Goal: Task Accomplishment & Management: Manage account settings

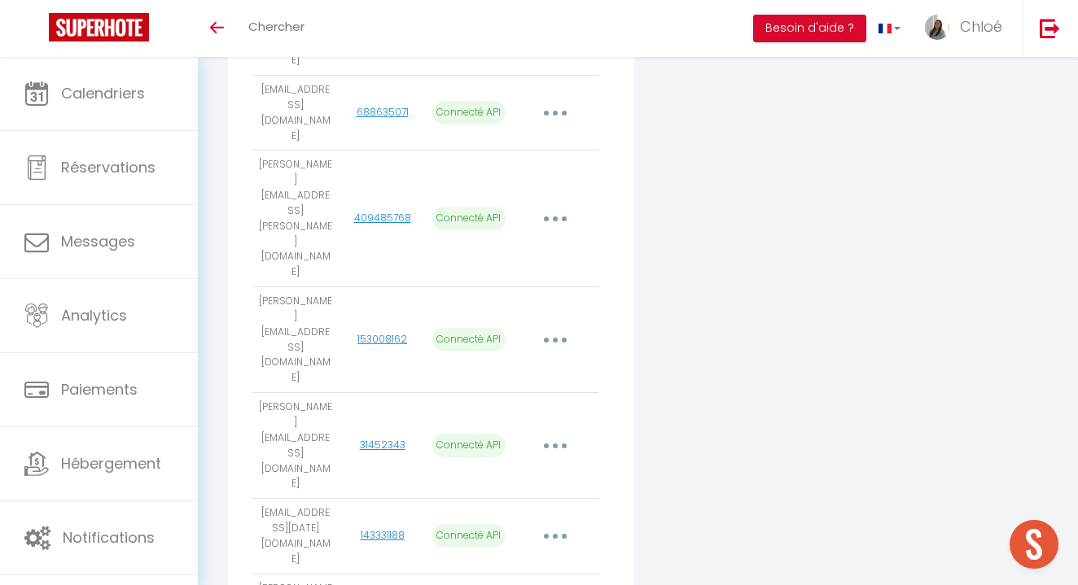
scroll to position [1203, 0]
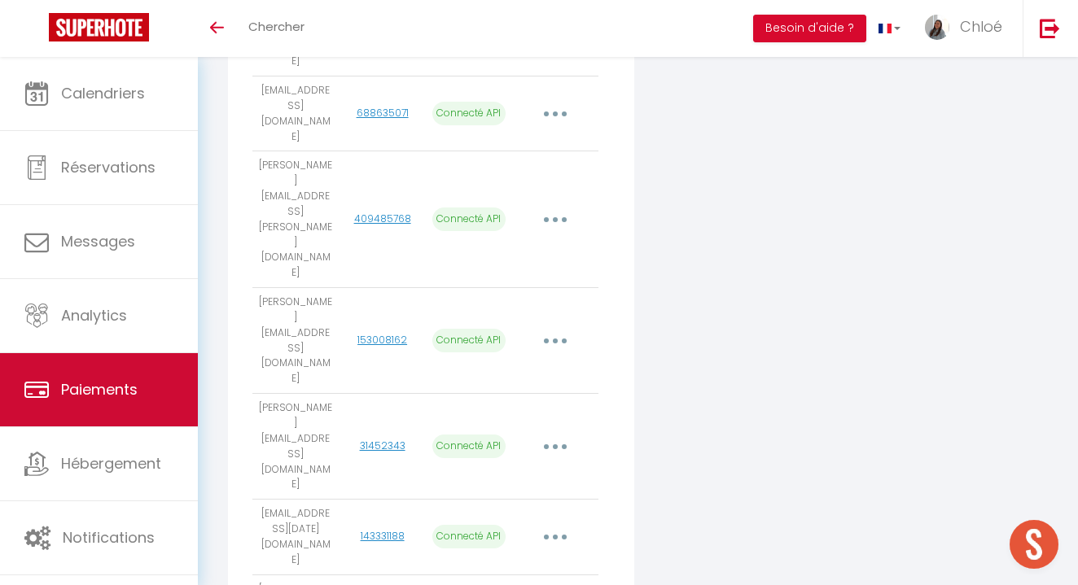
click at [138, 388] on span "Paiements" at bounding box center [99, 389] width 77 height 20
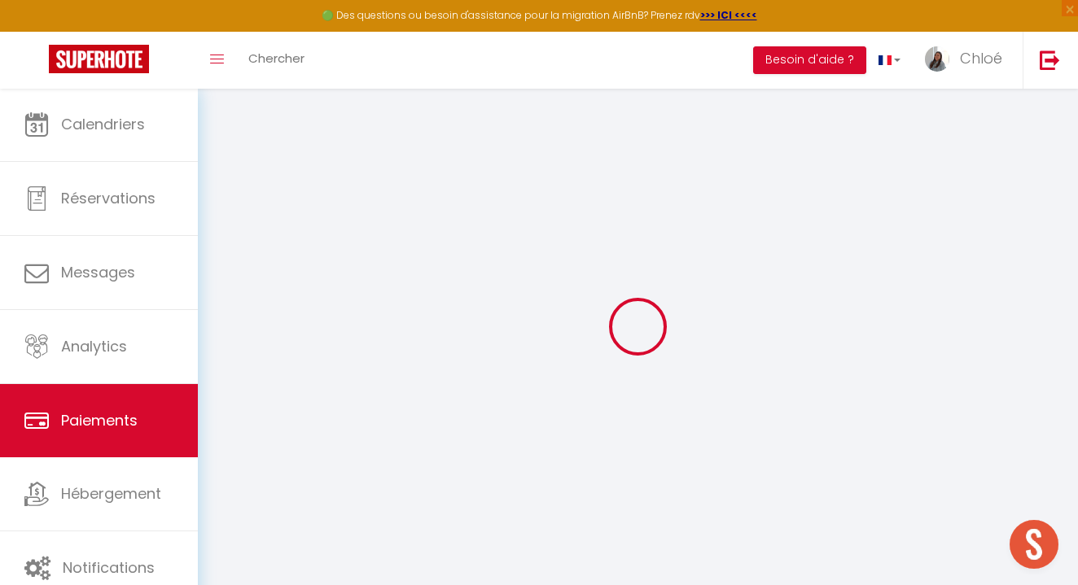
select select "2"
select select "0"
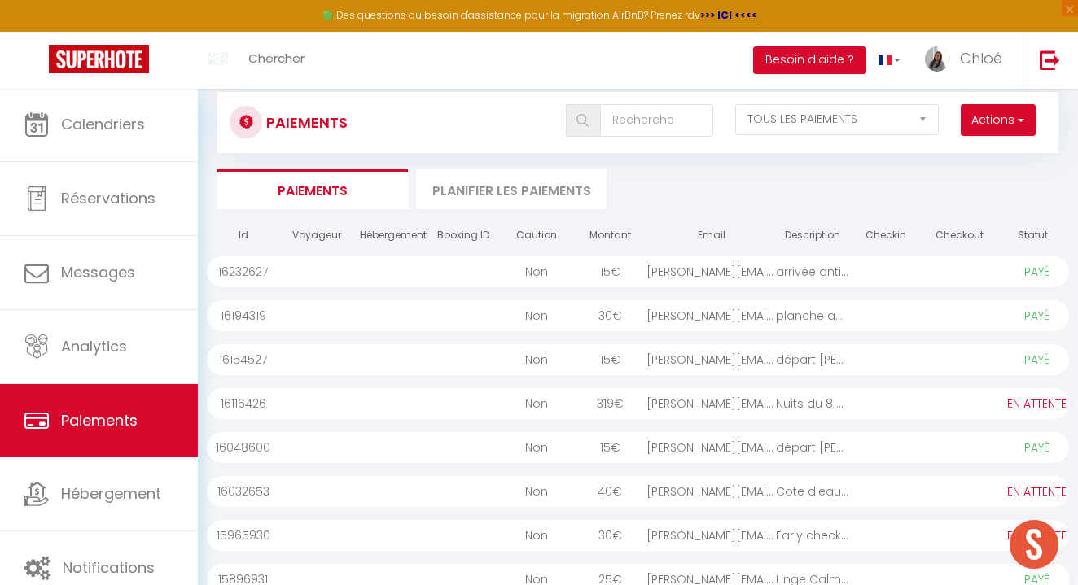
scroll to position [44, 0]
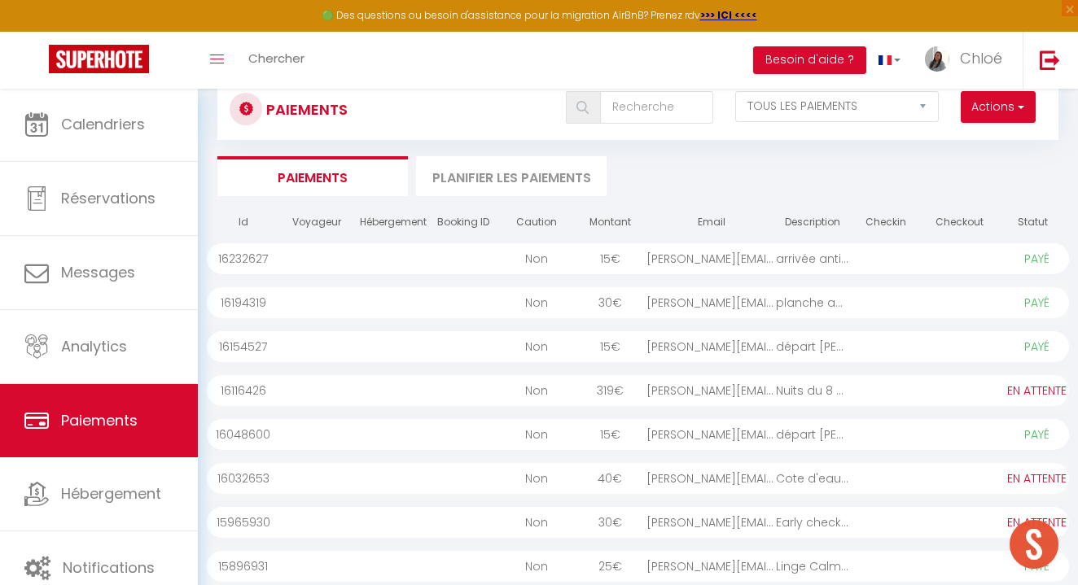
click at [818, 396] on div "Nuits du 8 au 11 NIO..." at bounding box center [812, 390] width 73 height 31
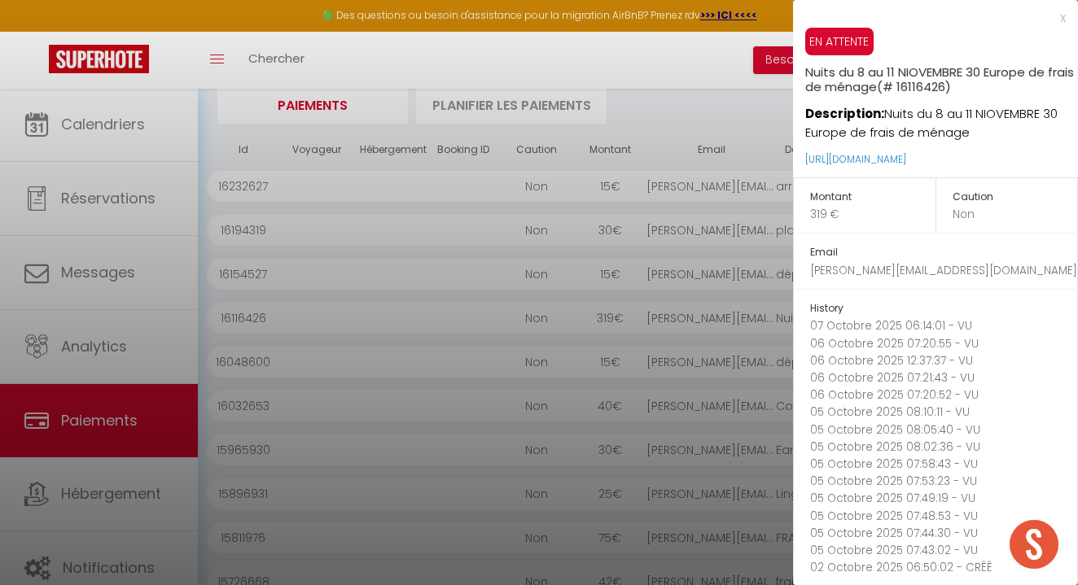
scroll to position [0, 0]
drag, startPoint x: 987, startPoint y: 125, endPoint x: 822, endPoint y: 68, distance: 174.5
click at [822, 68] on div "EN ATTENTE Nuits du 8 au 11 NIOVEMBRE 30 Europe de frais de ménage (# 16116426)…" at bounding box center [941, 103] width 273 height 150
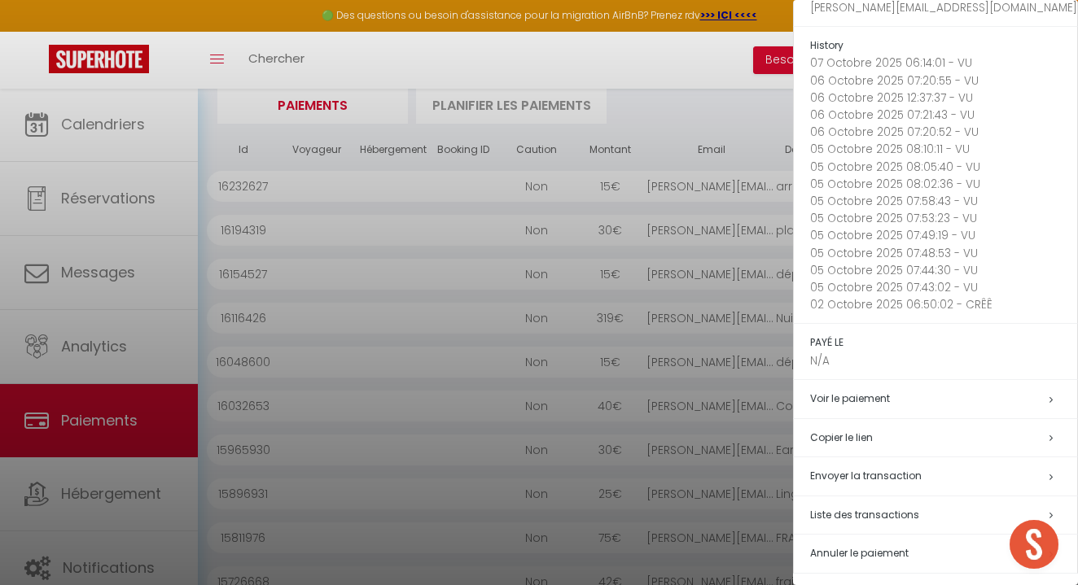
scroll to position [262, 0]
click at [868, 547] on span "Annuler le paiement" at bounding box center [859, 554] width 98 height 14
select select
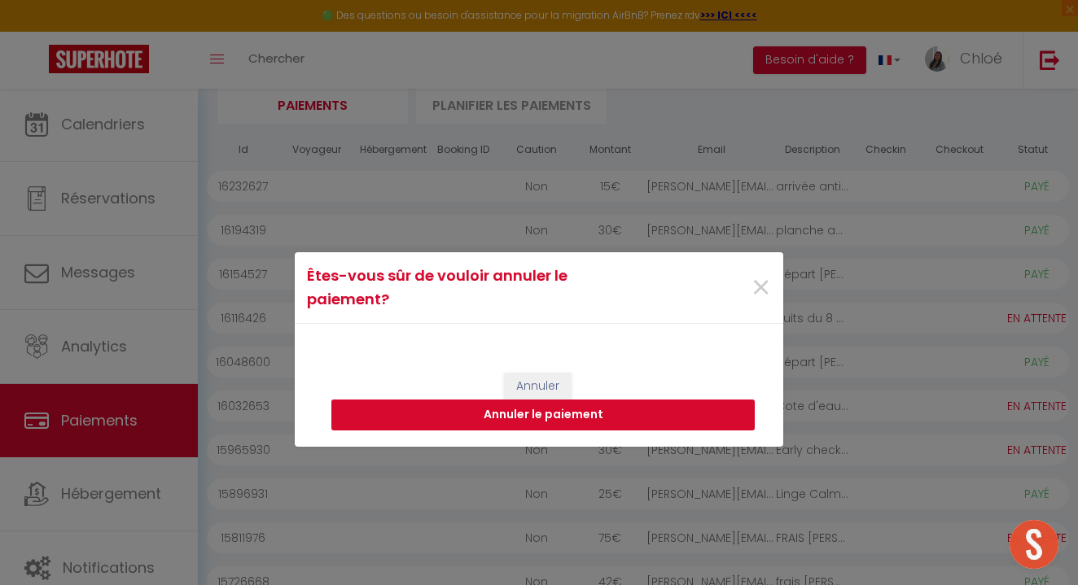
click at [659, 407] on button "Annuler le paiement" at bounding box center [542, 415] width 423 height 31
select select
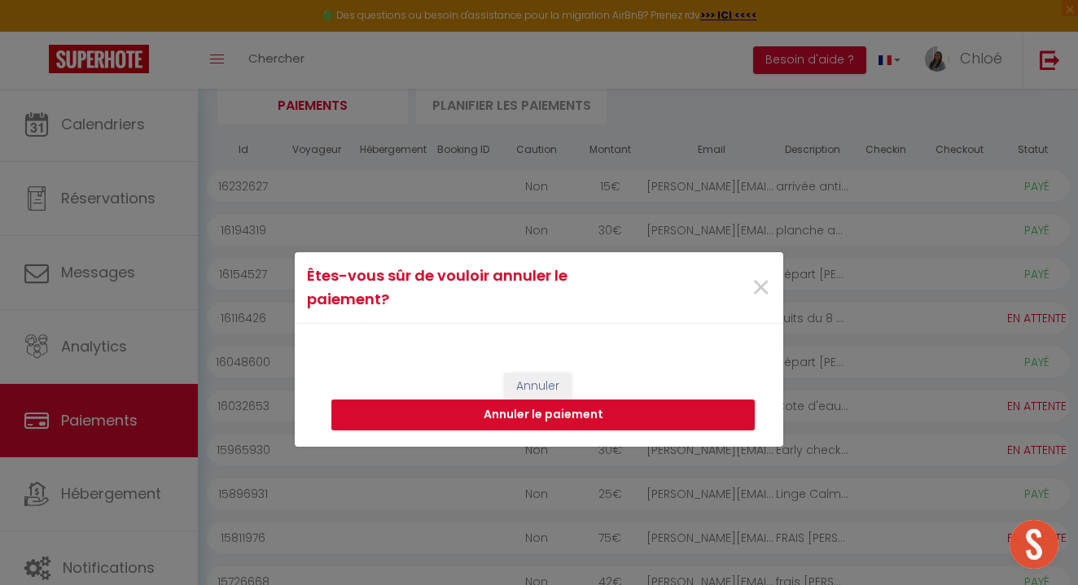
select select
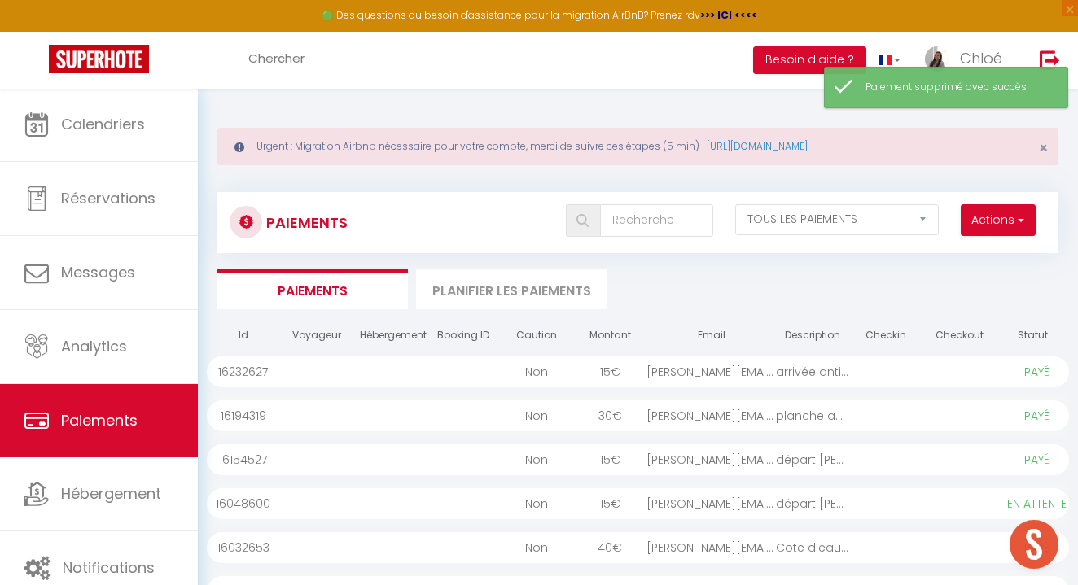
scroll to position [0, 0]
click at [973, 221] on button "Actions" at bounding box center [997, 220] width 75 height 33
click at [940, 255] on link "Créer nouveau lien paiement" at bounding box center [934, 255] width 200 height 21
select select
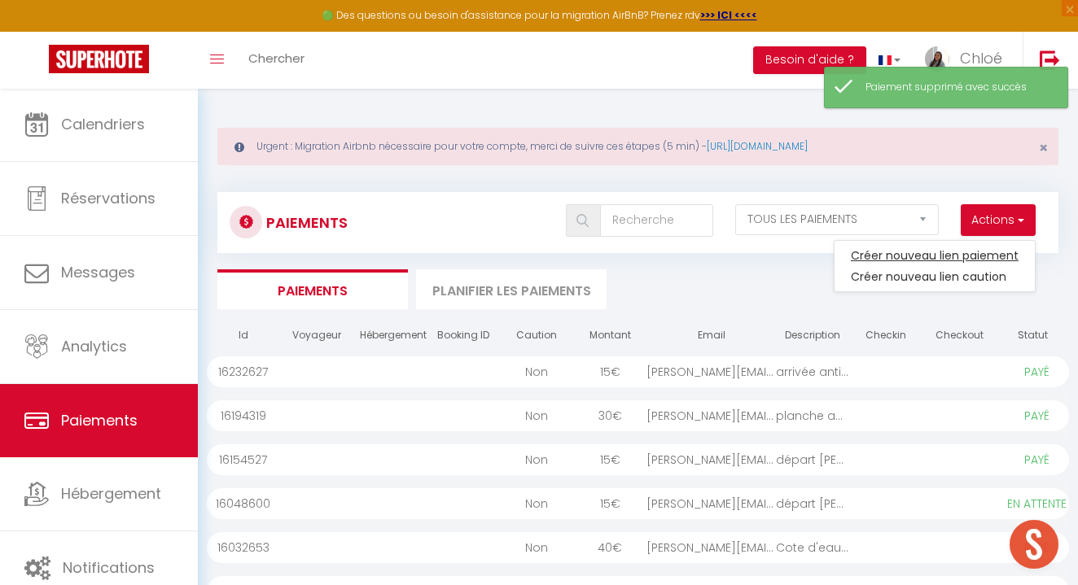
select select "other"
select select "5593"
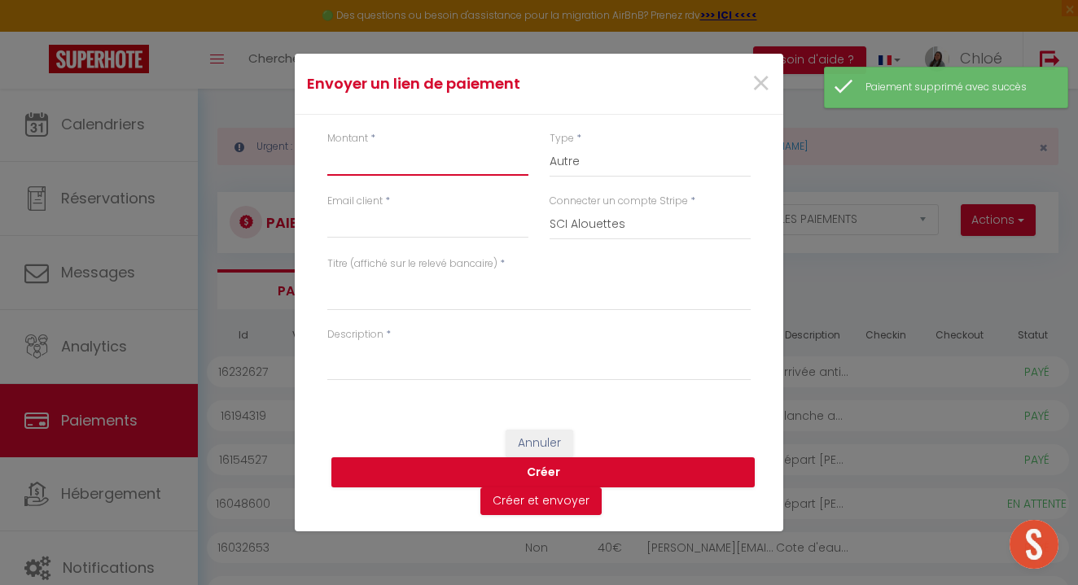
click at [445, 155] on input "Montant" at bounding box center [427, 160] width 201 height 29
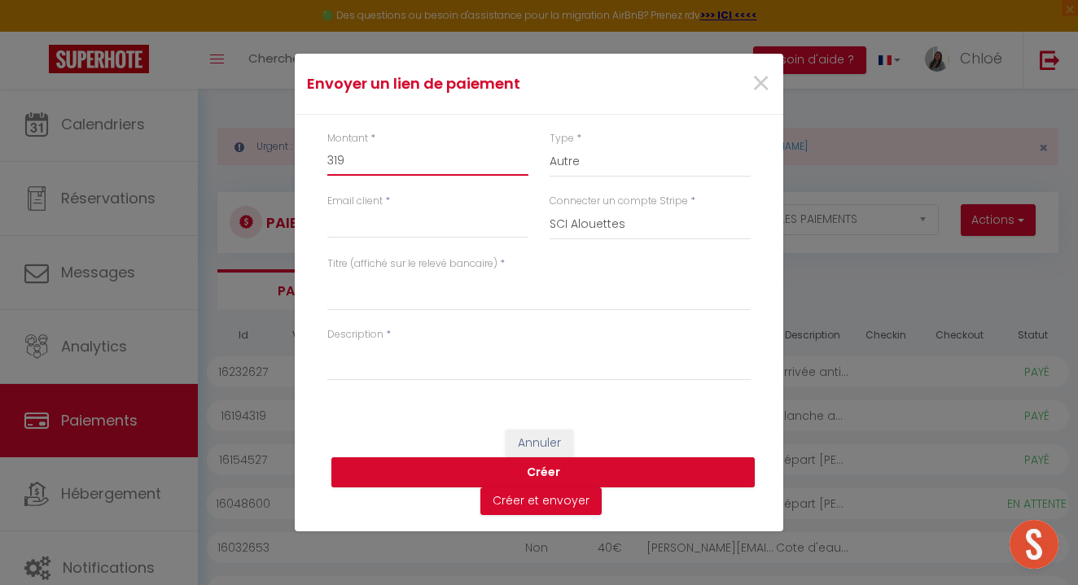
type input "319"
click at [626, 243] on div "Connecter un compte Stripe * SCI Alouettes [PERSON_NAME] [PERSON_NAME] NUIT D'O…" at bounding box center [650, 225] width 222 height 63
select select "16160"
click at [409, 232] on input "Email client" at bounding box center [427, 223] width 201 height 29
click at [358, 226] on input "Email client" at bounding box center [427, 223] width 201 height 29
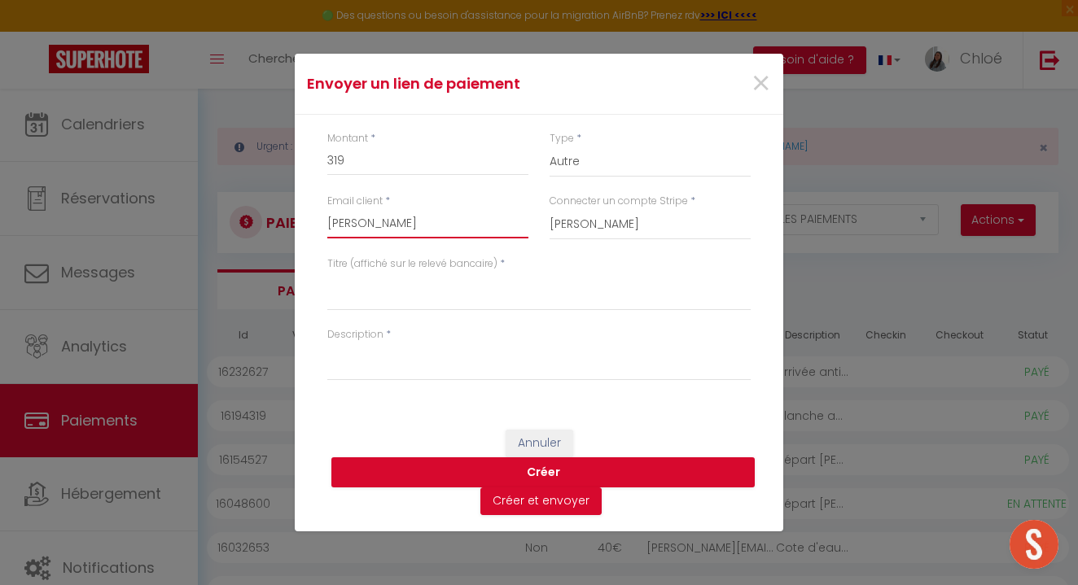
type input "[PERSON_NAME][EMAIL_ADDRESS][DOMAIN_NAME]"
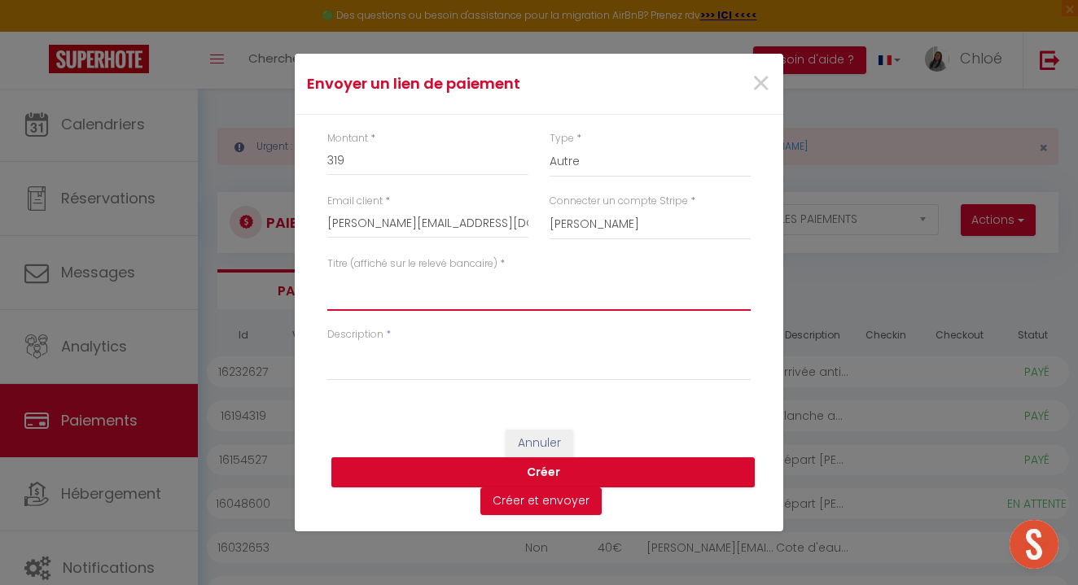
click at [388, 306] on textarea "Titre (affiché sur le relevé bancaire)" at bounding box center [538, 291] width 423 height 39
type textarea "8 au 11 novembre"
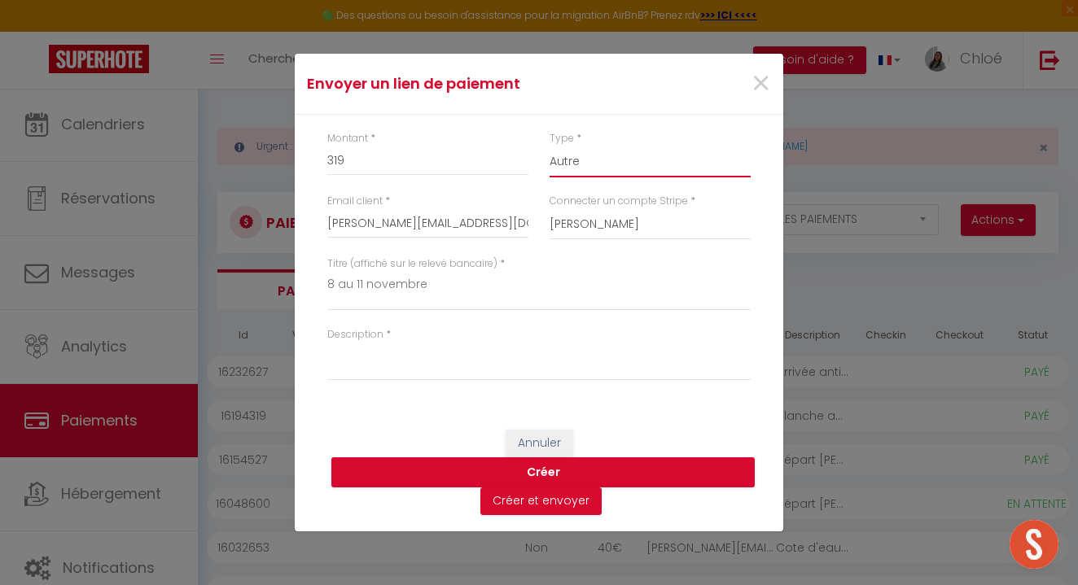
select select "nights"
click at [428, 366] on textarea "Description" at bounding box center [538, 361] width 423 height 39
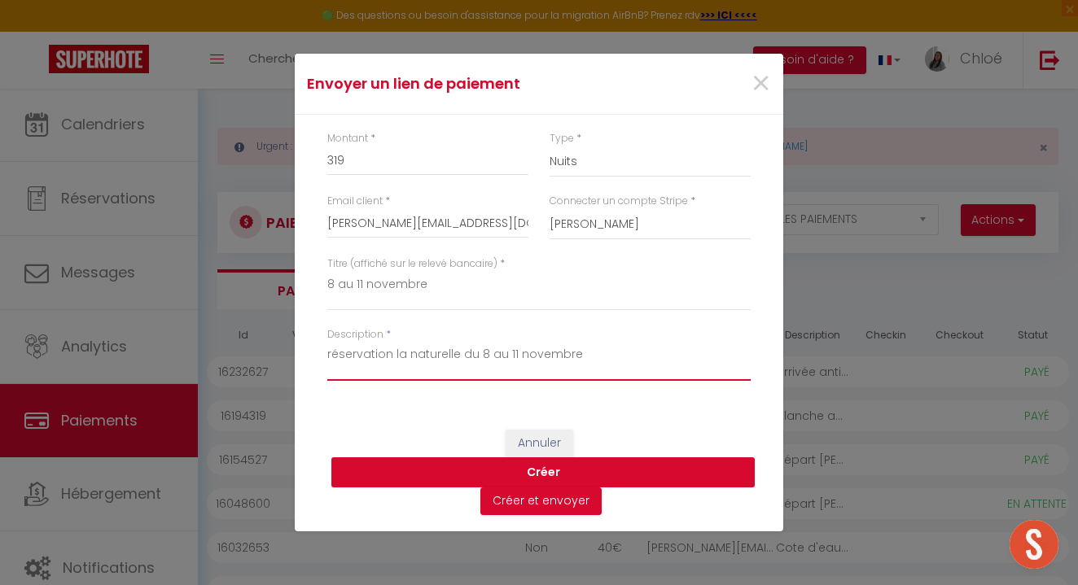
type textarea "réservation la naturelle du 8 au 11 novembre"
click at [550, 465] on button "Créer" at bounding box center [542, 472] width 423 height 31
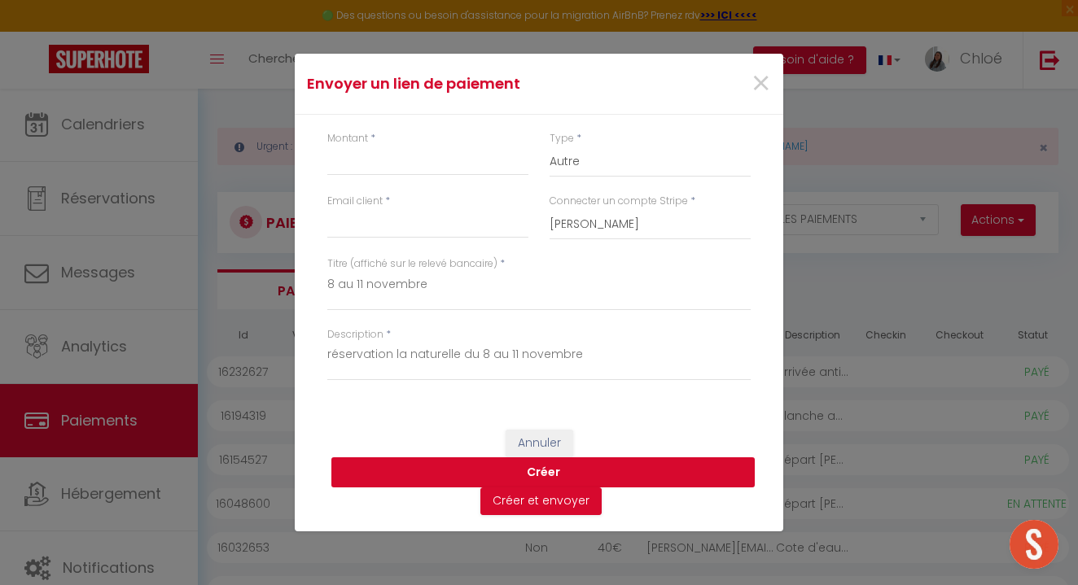
select select "1"
select select "0"
select select "1"
select select "0"
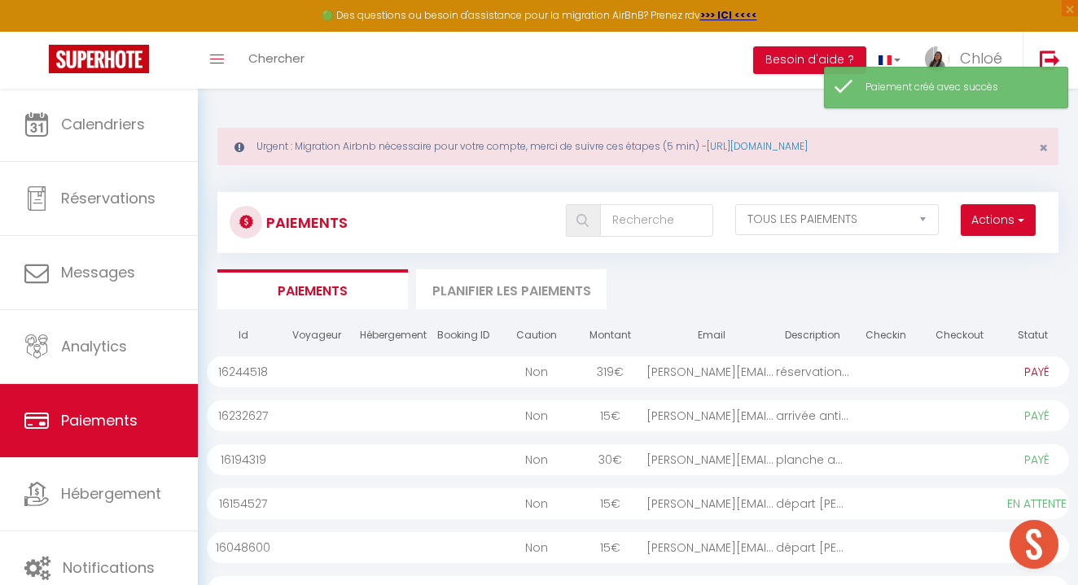
click at [715, 365] on div "[PERSON_NAME][EMAIL_ADDRESS][DOMAIN_NAME]" at bounding box center [710, 371] width 129 height 31
